Goal: Task Accomplishment & Management: Manage account settings

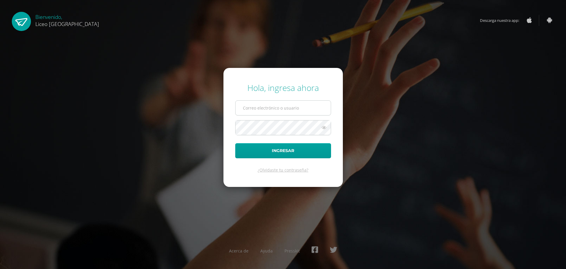
type input "20192270"
click at [285, 144] on button "Ingresar" at bounding box center [283, 150] width 96 height 15
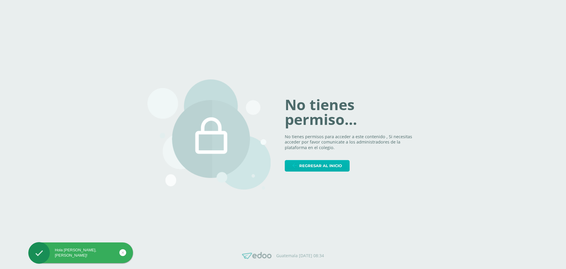
click at [308, 166] on span "Regresar al inicio" at bounding box center [320, 165] width 43 height 11
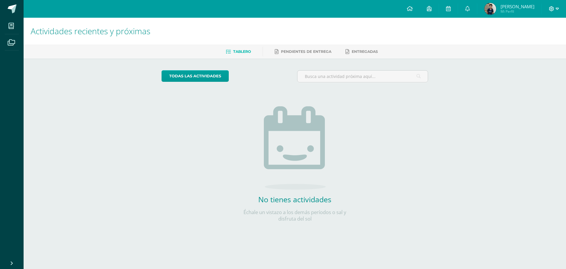
click at [552, 9] on icon at bounding box center [552, 8] width 5 height 5
click at [527, 41] on span "Cerrar sesión" at bounding box center [539, 40] width 27 height 6
